Goal: Task Accomplishment & Management: Manage account settings

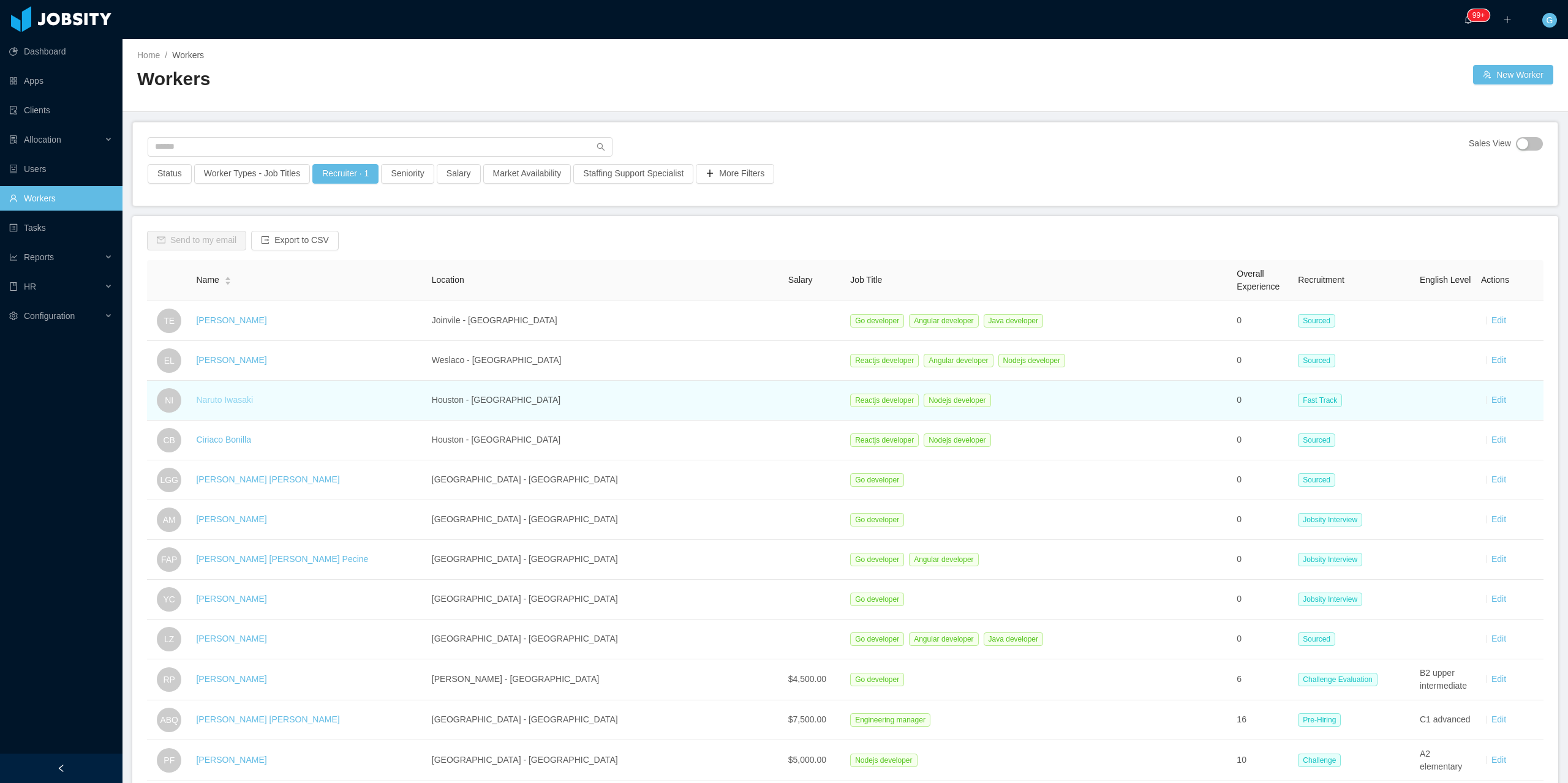
click at [234, 401] on link "Naruto Iwasaki" at bounding box center [224, 400] width 57 height 10
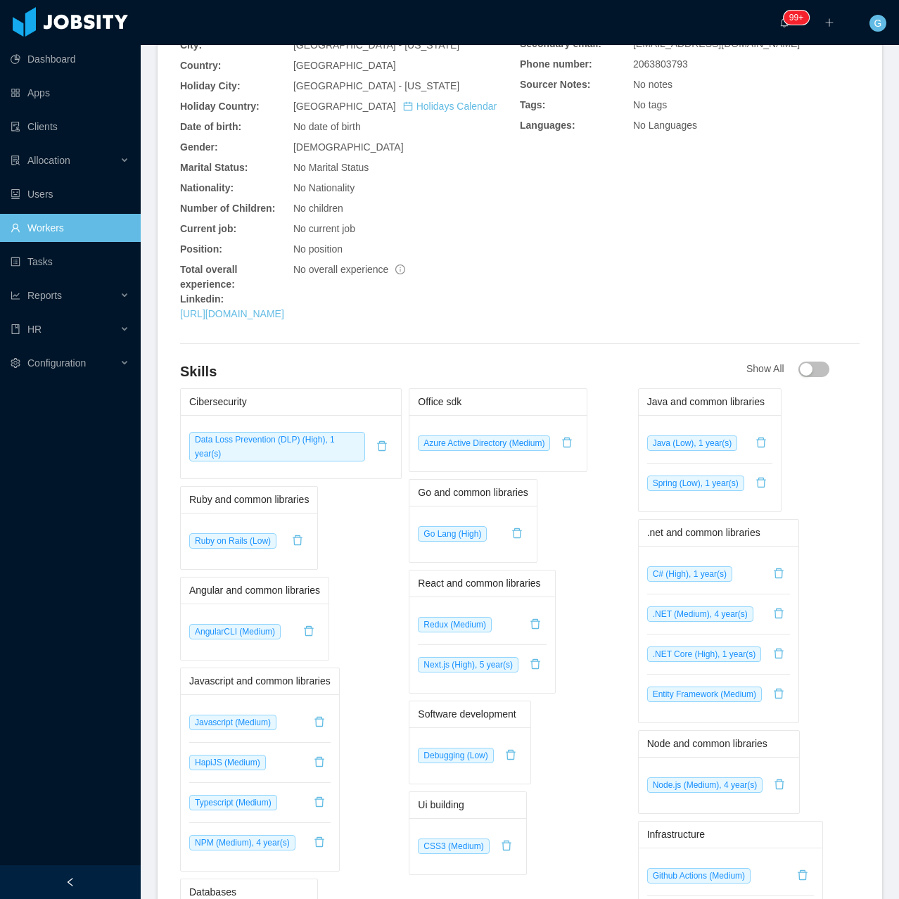
scroll to position [422, 0]
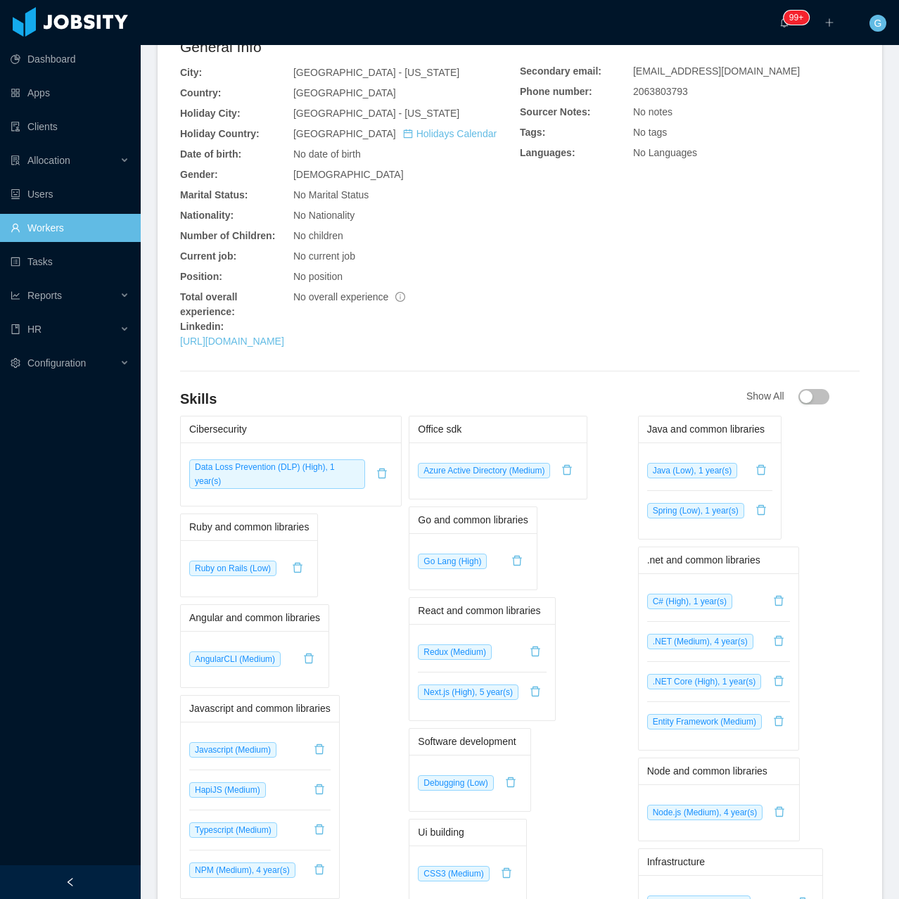
click at [709, 295] on div "General Info City: [GEOGRAPHIC_DATA] - [US_STATE] Country: [GEOGRAPHIC_DATA] Ho…" at bounding box center [519, 195] width 679 height 319
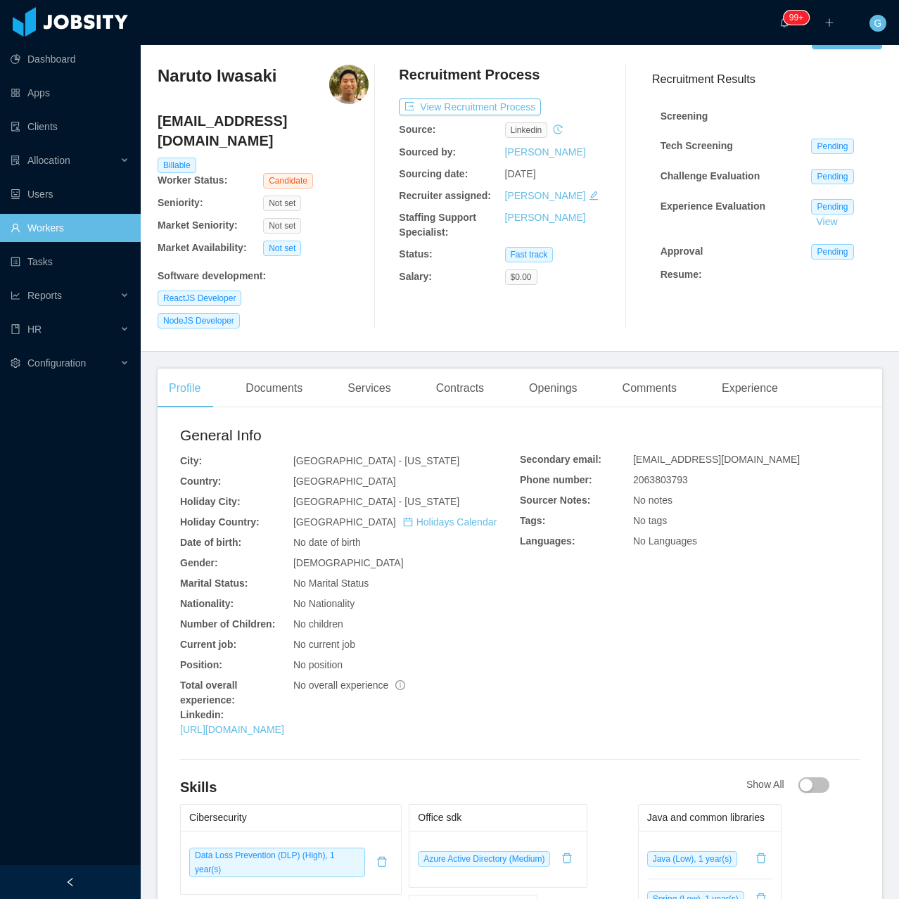
scroll to position [0, 0]
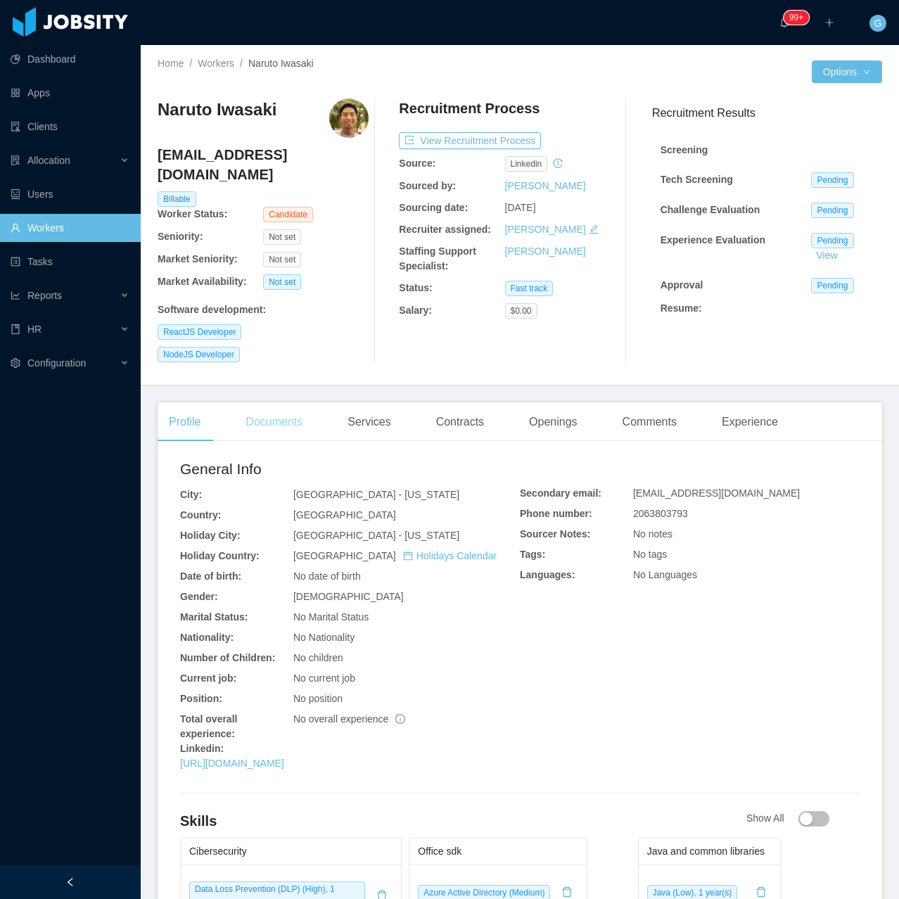
click at [260, 402] on div "Documents" at bounding box center [273, 421] width 79 height 39
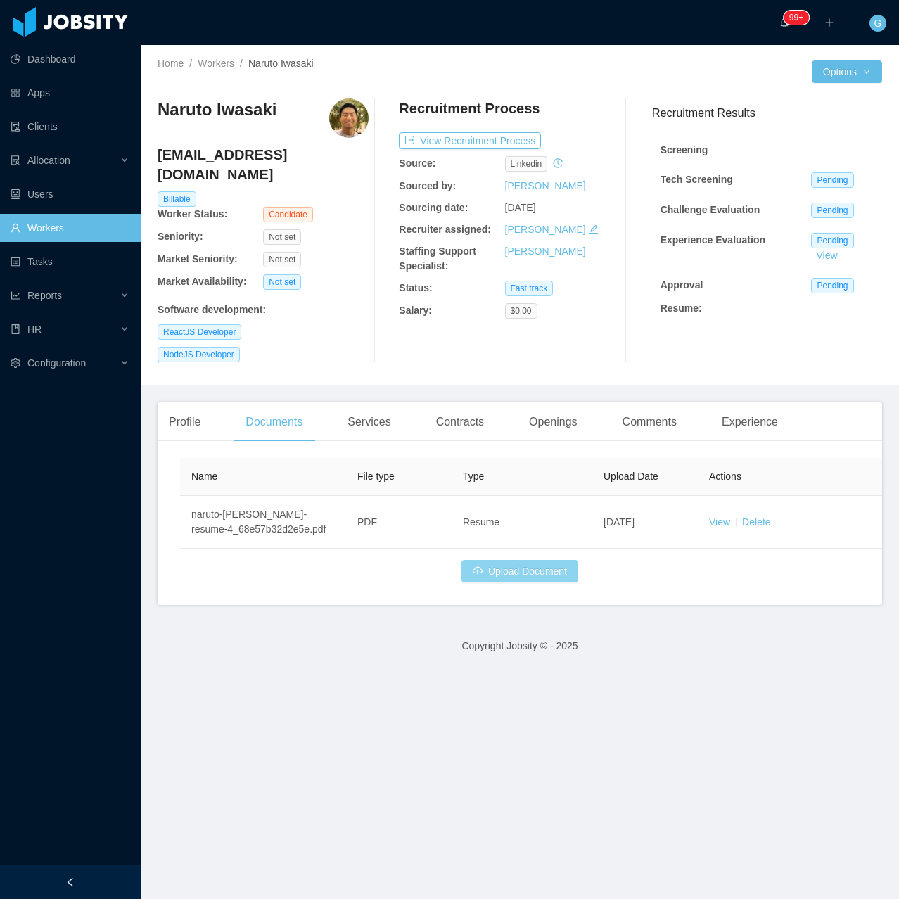
click at [504, 560] on button "Upload Document" at bounding box center [519, 571] width 117 height 23
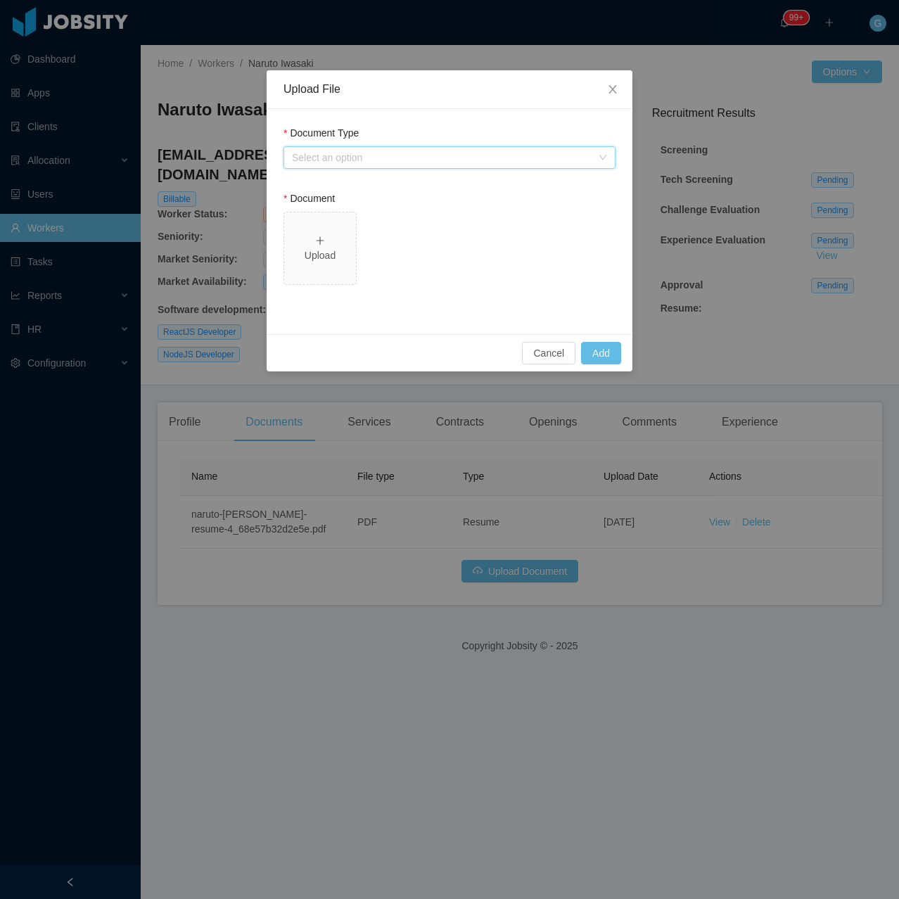
click at [410, 167] on div "Select an option" at bounding box center [445, 157] width 306 height 21
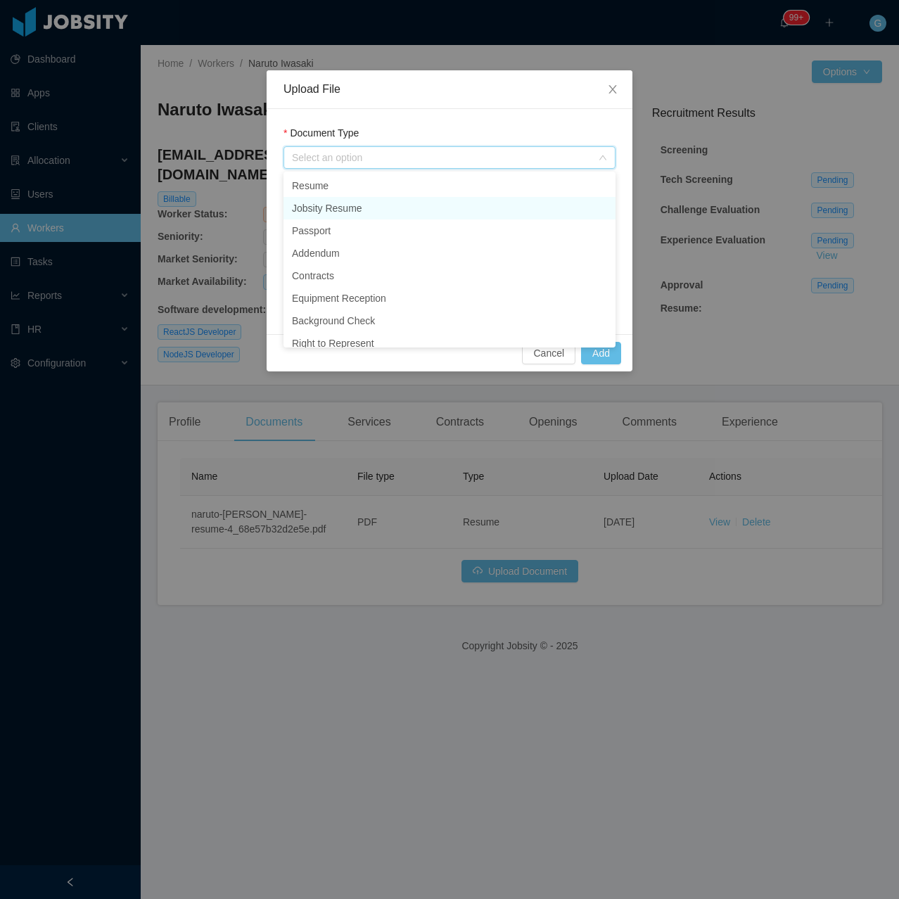
click at [322, 216] on li "Jobsity Resume" at bounding box center [449, 208] width 332 height 23
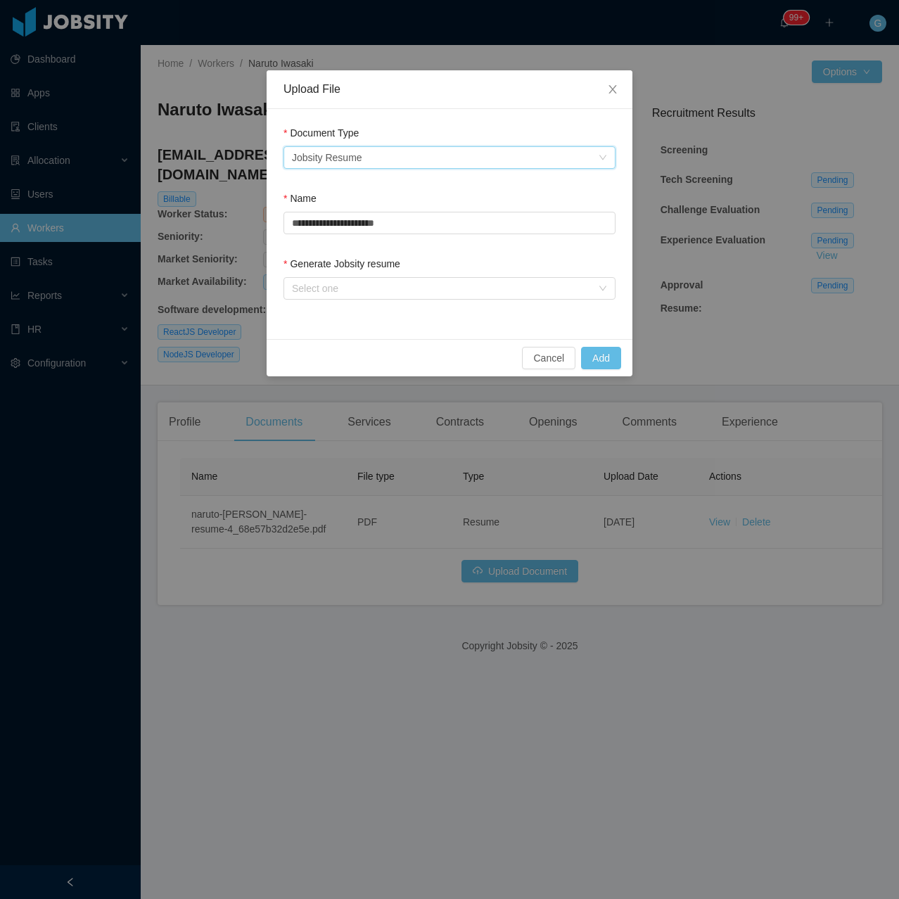
click at [346, 236] on div "**********" at bounding box center [449, 215] width 332 height 49
click at [362, 302] on div "Generate Jobsity resume Select one" at bounding box center [449, 281] width 332 height 49
click at [334, 285] on div "Select one" at bounding box center [442, 288] width 300 height 14
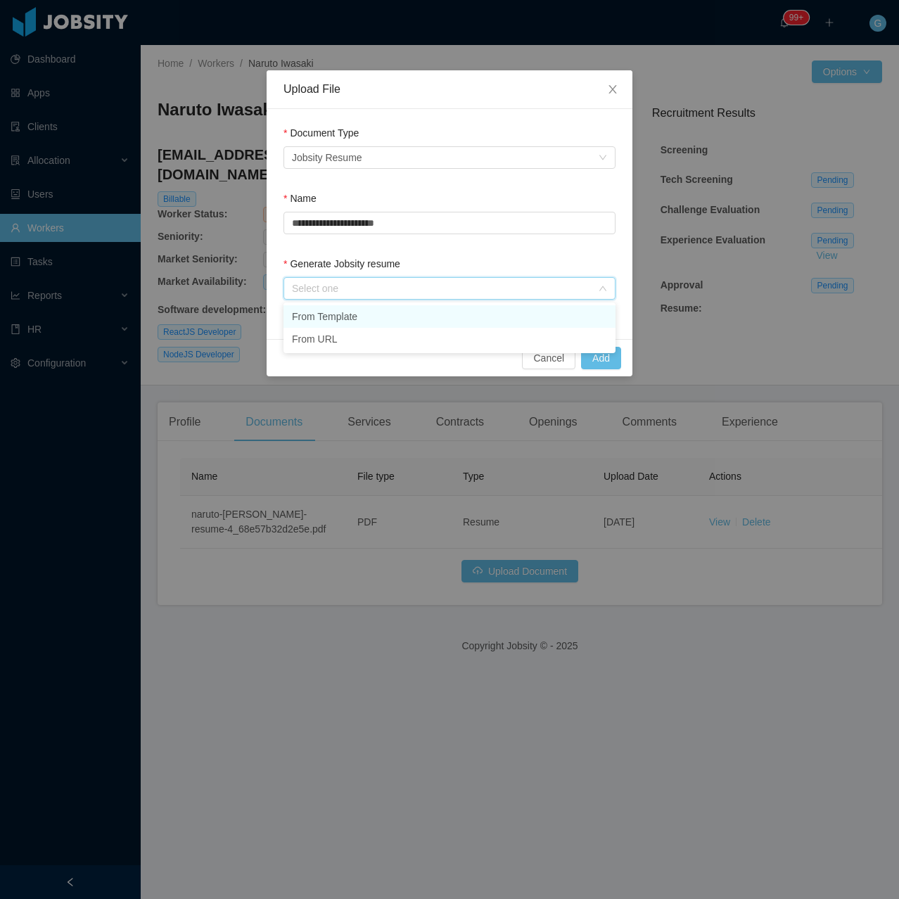
click at [311, 320] on li "From Template" at bounding box center [449, 316] width 332 height 23
click at [608, 359] on button "Add" at bounding box center [601, 358] width 40 height 23
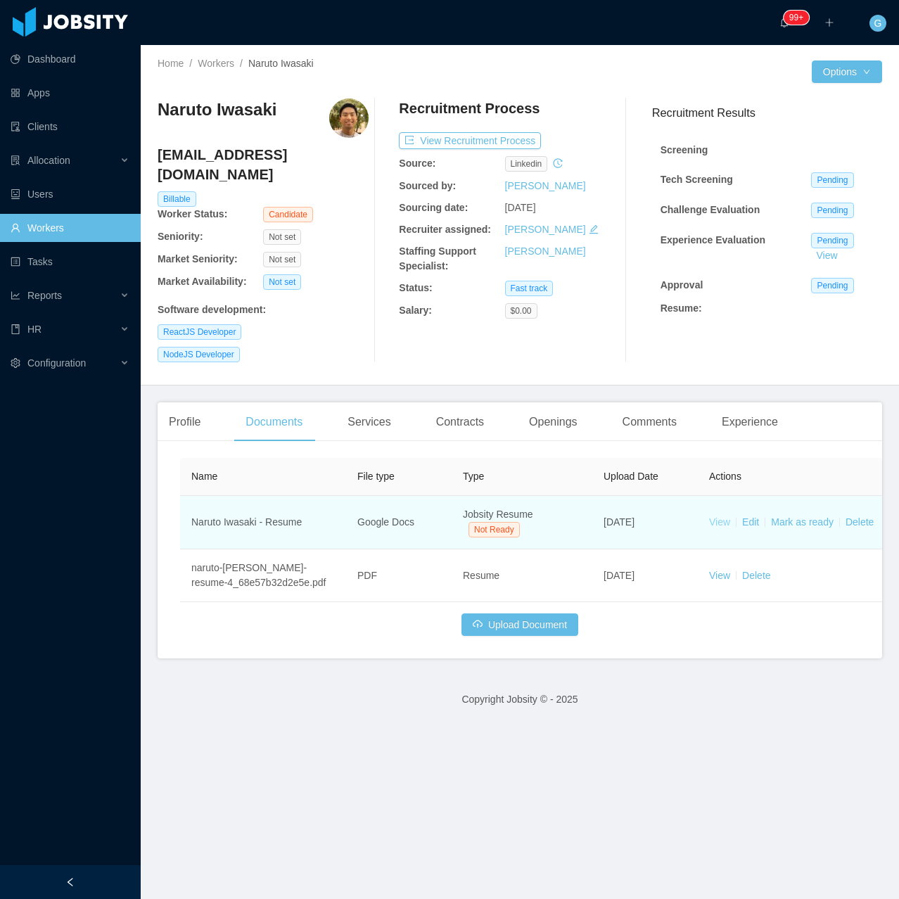
click at [721, 516] on link "View" at bounding box center [719, 521] width 21 height 11
